Goal: Task Accomplishment & Management: Manage account settings

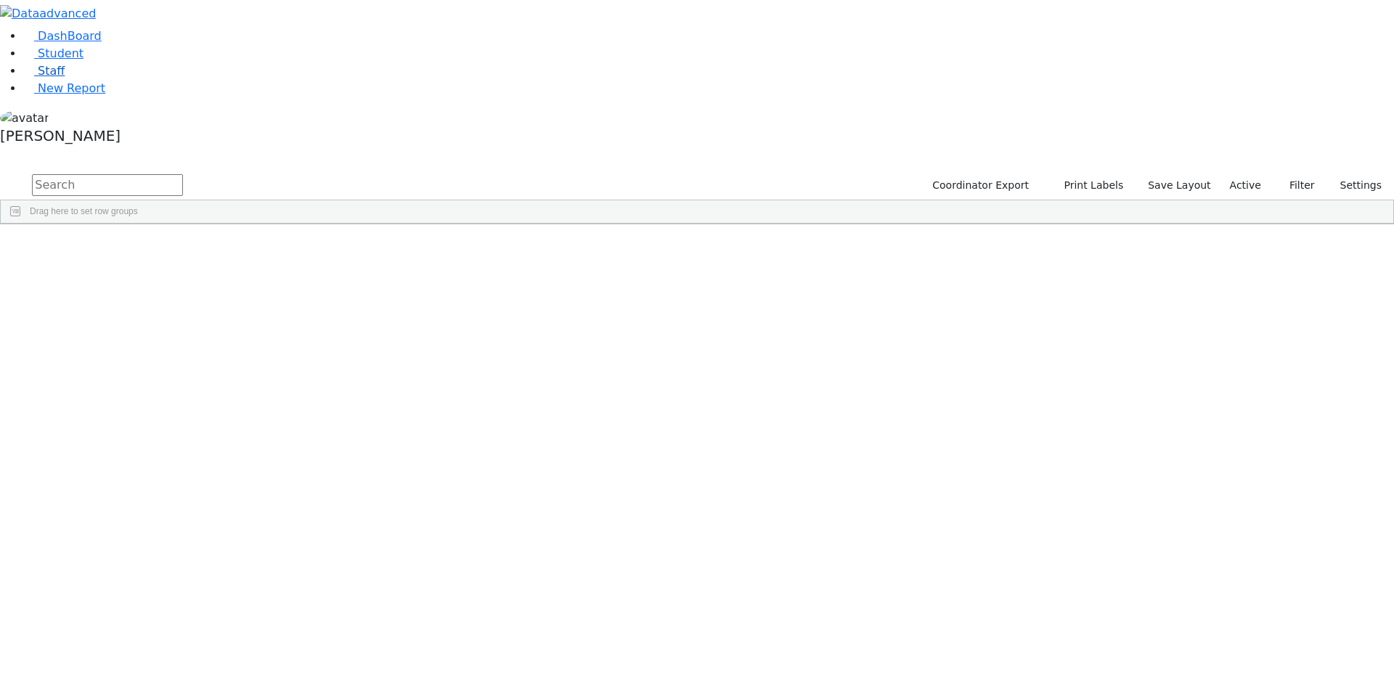
click at [57, 78] on link "Staff" at bounding box center [43, 71] width 41 height 14
click at [168, 654] on div "Gross" at bounding box center [125, 664] width 86 height 20
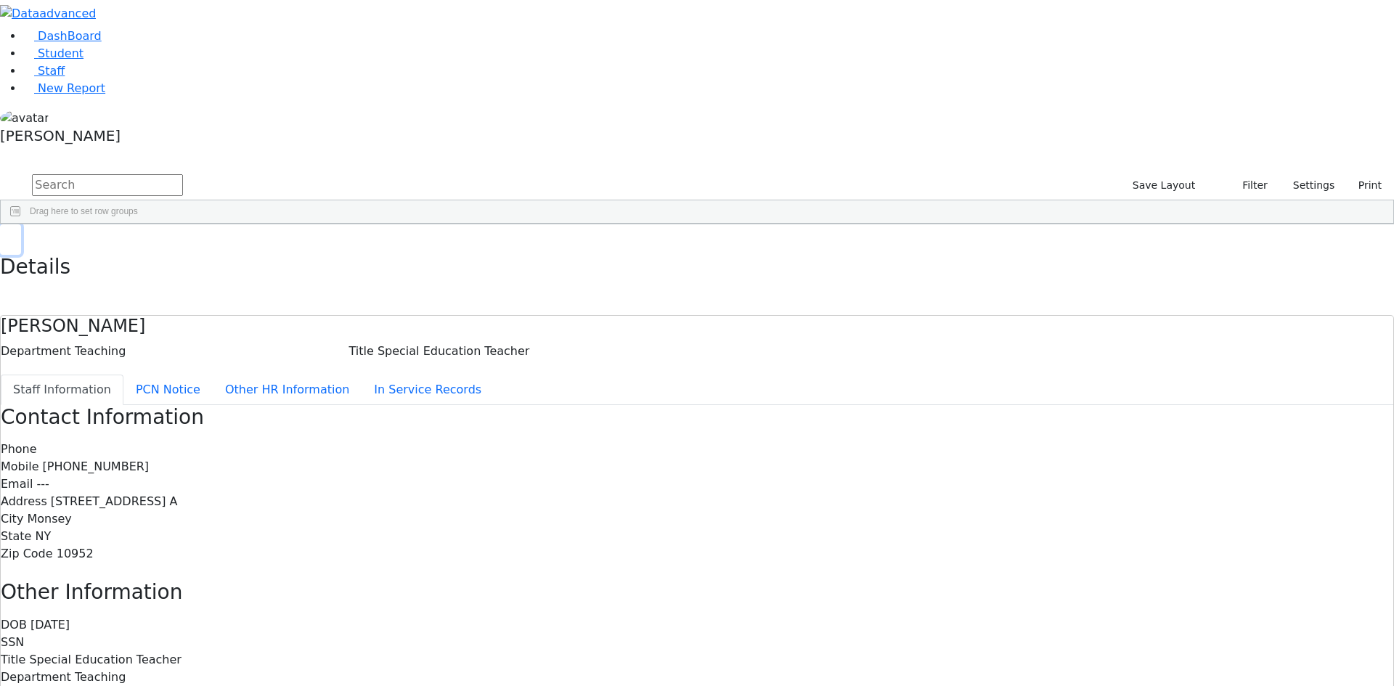
click at [15, 235] on icon "button" at bounding box center [11, 239] width 8 height 9
click at [140, 150] on div "[PERSON_NAME]" at bounding box center [697, 129] width 1394 height 41
click at [195, 115] on link "Sign Out" at bounding box center [204, 103] width 115 height 23
